Goal: Task Accomplishment & Management: Manage account settings

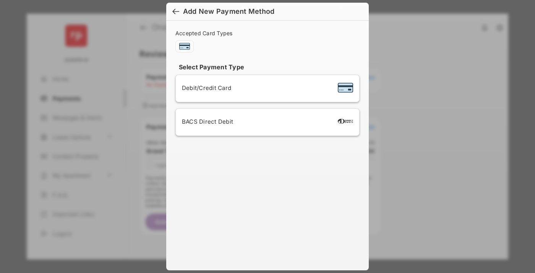
click at [266, 122] on div "BACS Direct Debit" at bounding box center [267, 122] width 171 height 15
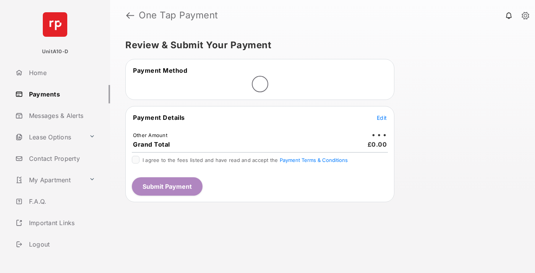
click at [382, 117] on span "Edit" at bounding box center [382, 117] width 10 height 7
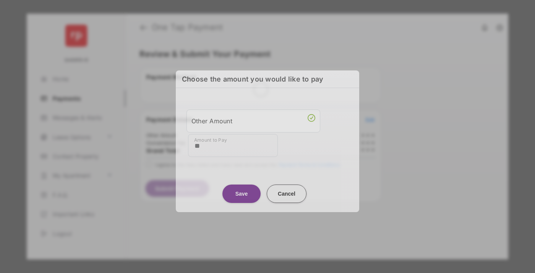
type input "**"
click at [242, 193] on button "Save" at bounding box center [242, 193] width 38 height 18
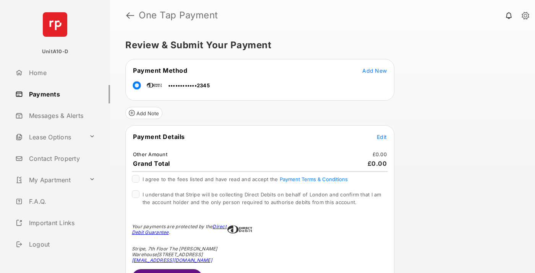
click at [382, 137] on span "Edit" at bounding box center [382, 136] width 10 height 7
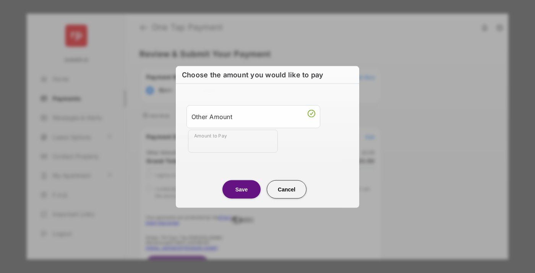
click at [242, 189] on button "Save" at bounding box center [242, 189] width 38 height 18
